Goal: Book appointment/travel/reservation

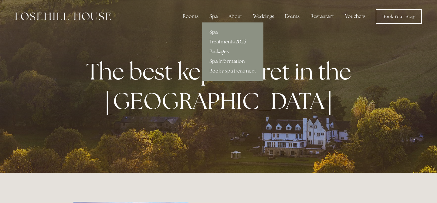
click at [220, 43] on link "Treatments 2025" at bounding box center [232, 42] width 61 height 10
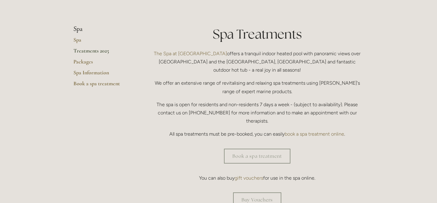
scroll to position [155, 0]
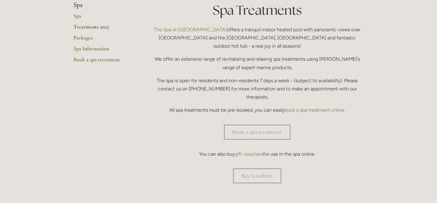
click at [295, 107] on link "book a spa treatment online" at bounding box center [313, 110] width 59 height 6
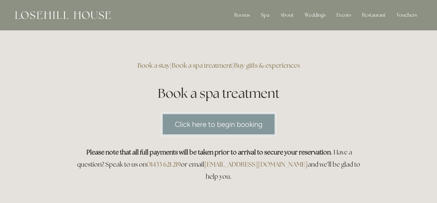
click at [225, 119] on link "Click here to begin booking" at bounding box center [218, 123] width 115 height 23
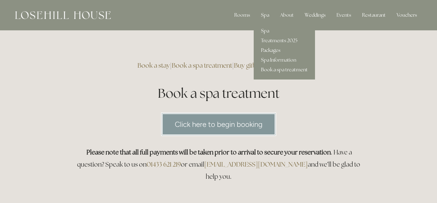
click at [264, 51] on link "Packages" at bounding box center [283, 50] width 61 height 10
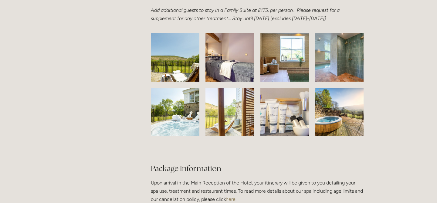
scroll to position [958, 0]
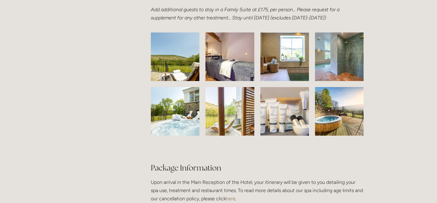
click at [166, 81] on img at bounding box center [175, 56] width 76 height 49
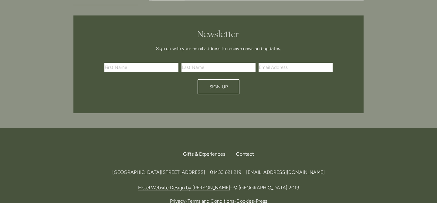
scroll to position [1492, 0]
